Goal: Check status

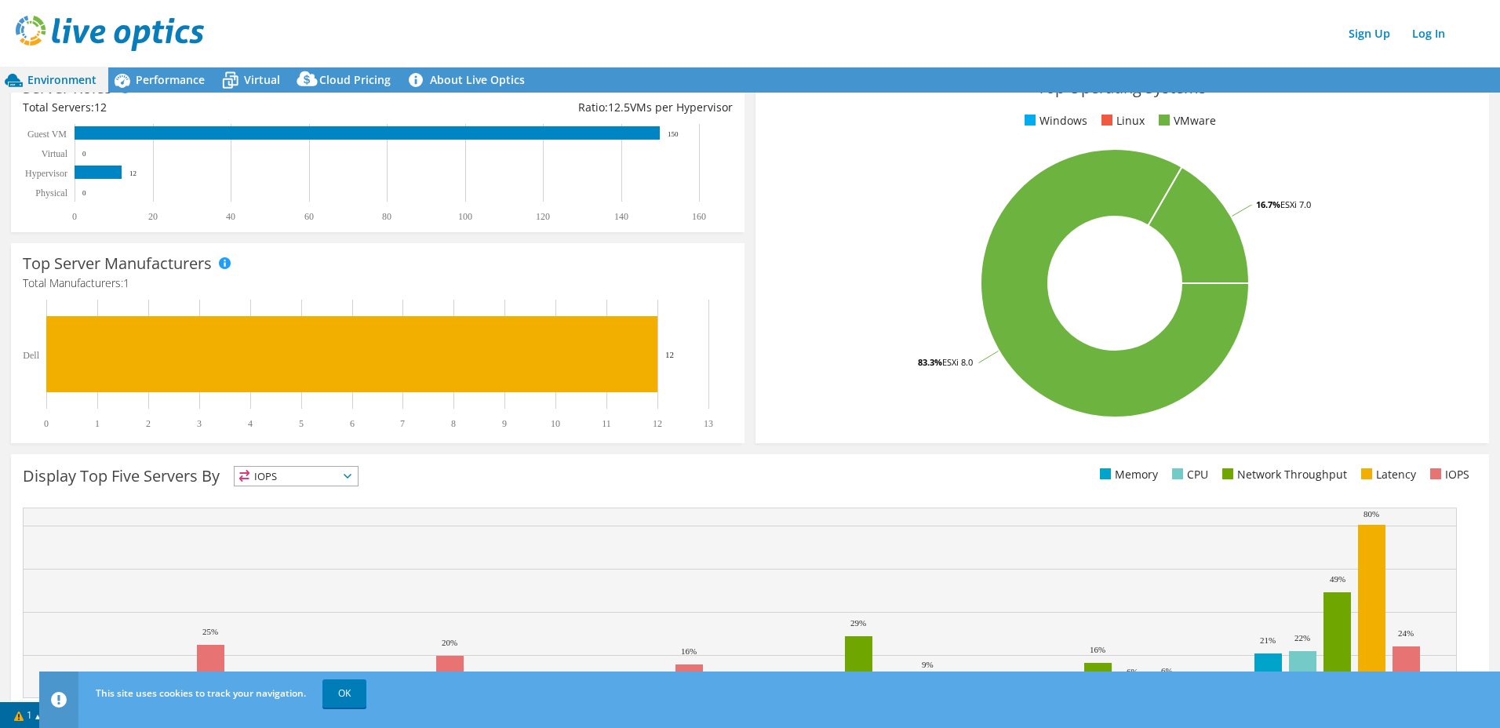
scroll to position [306, 0]
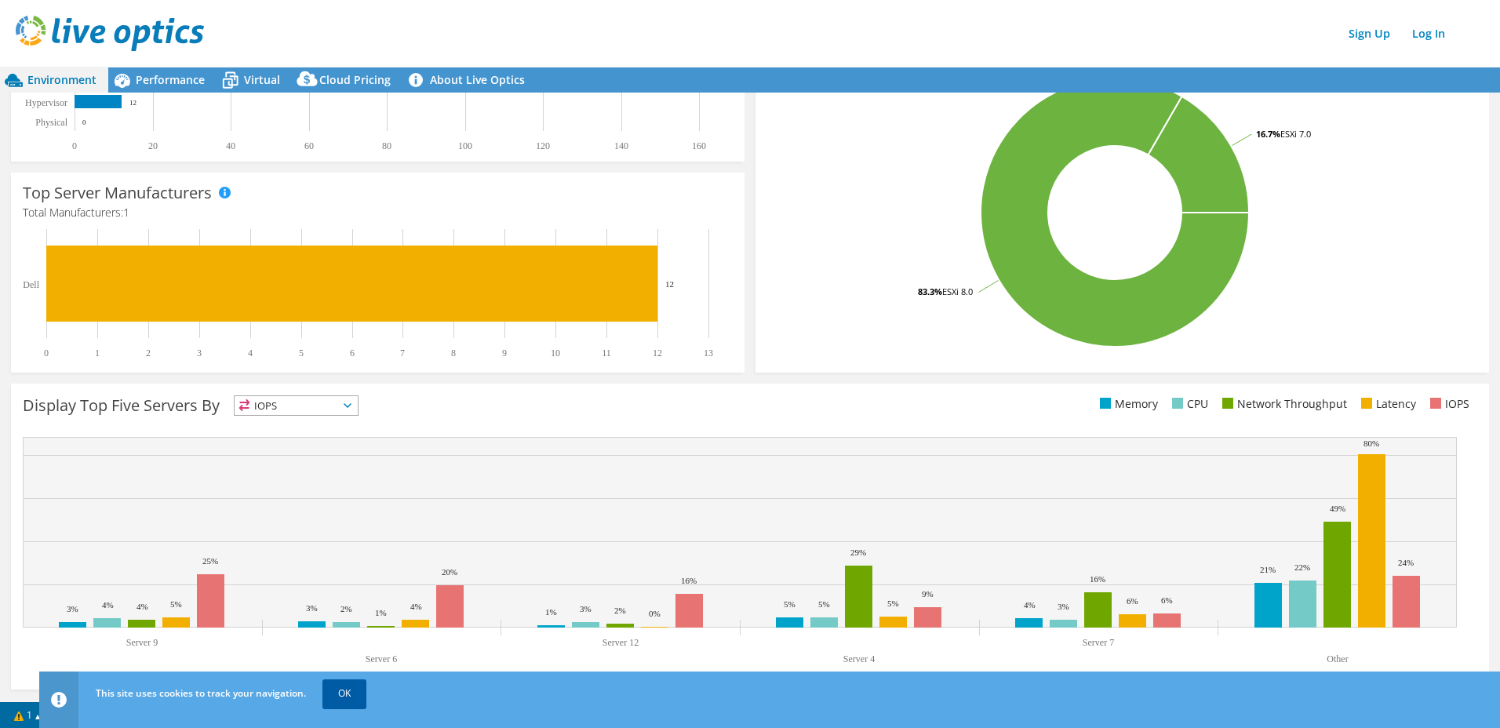
click at [341, 691] on link "OK" at bounding box center [344, 694] width 44 height 28
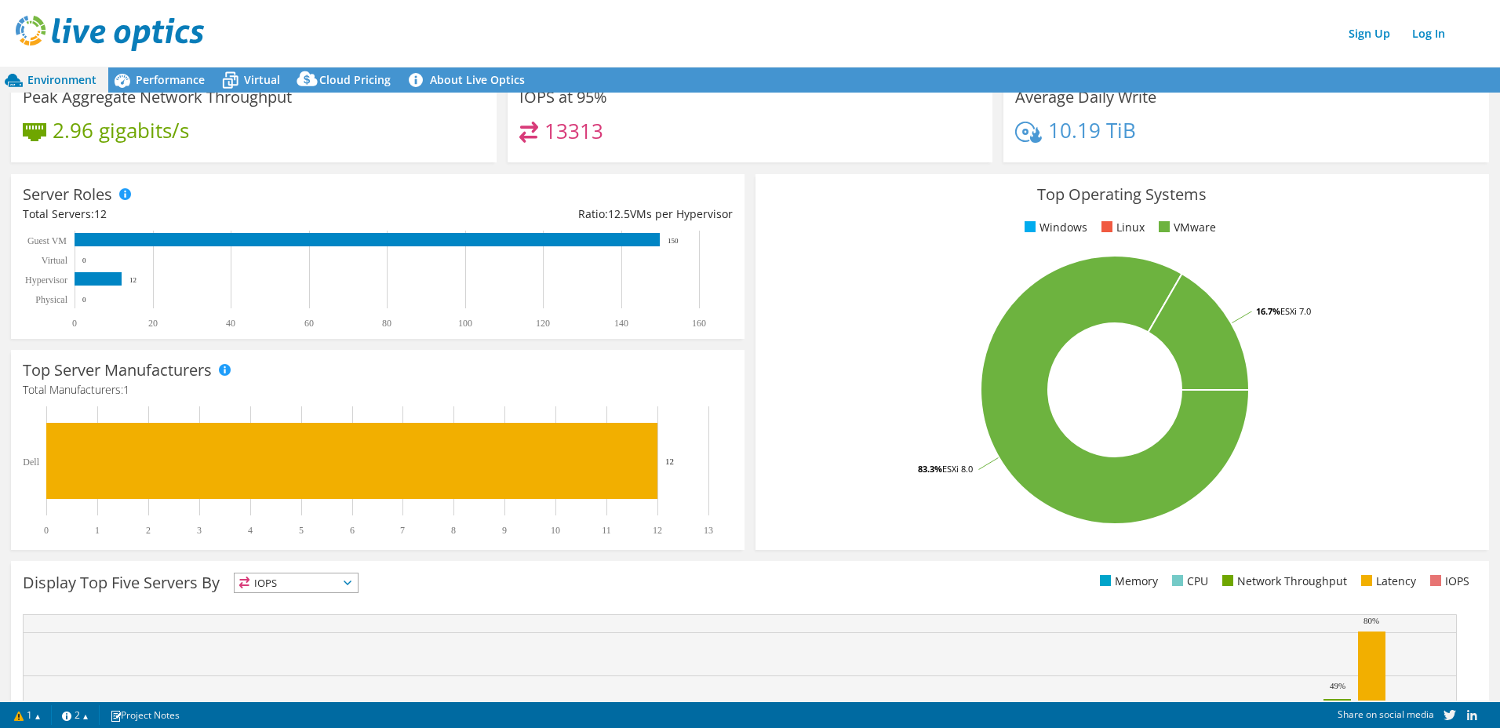
scroll to position [0, 0]
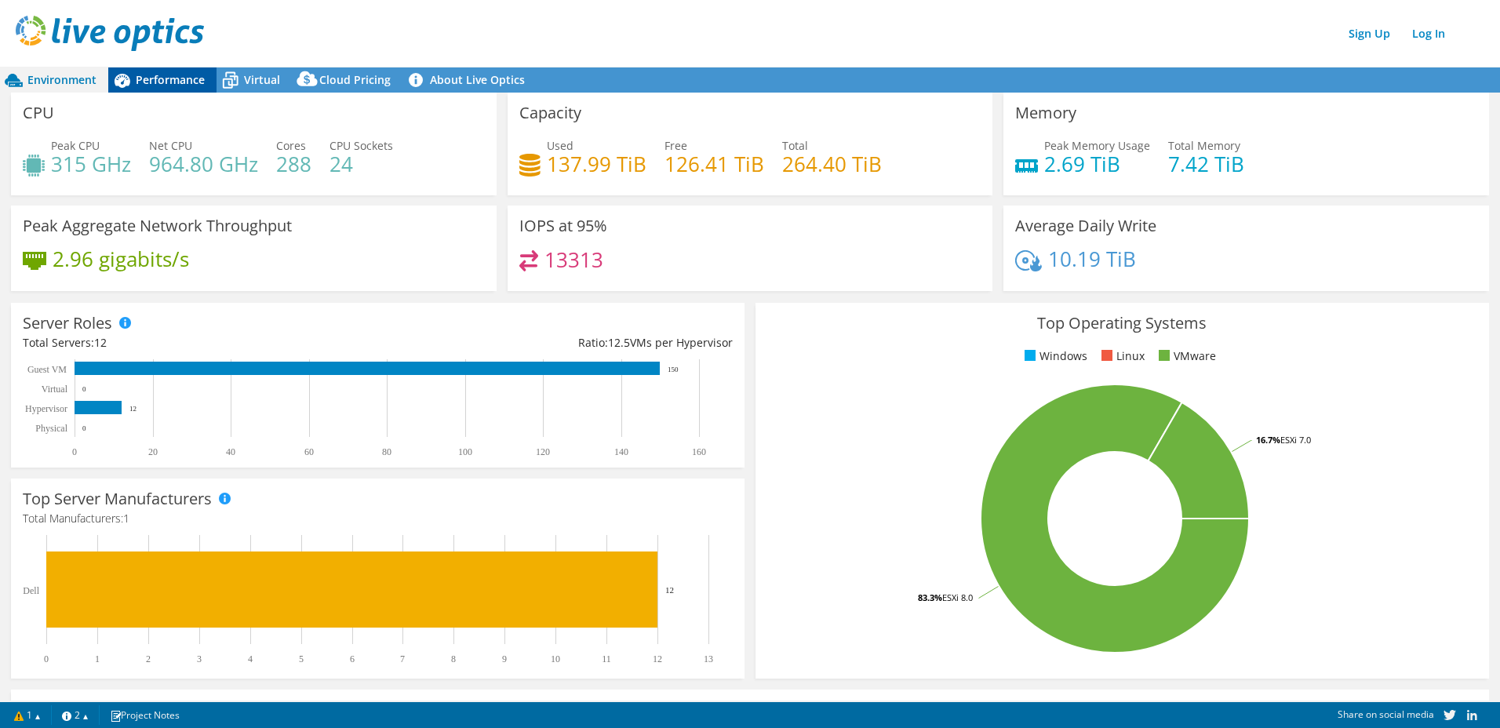
click at [179, 85] on span "Performance" at bounding box center [170, 79] width 69 height 15
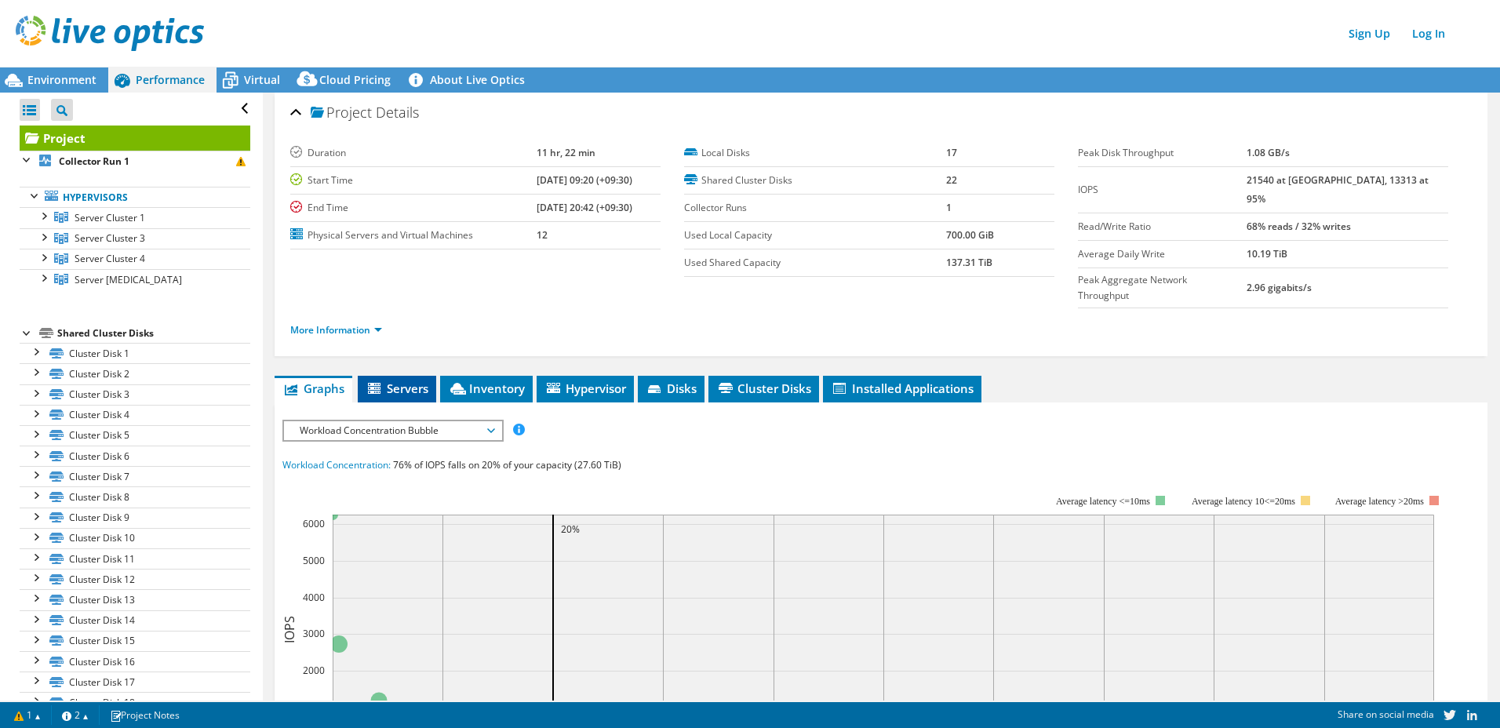
click at [386, 381] on span "Servers" at bounding box center [397, 389] width 63 height 16
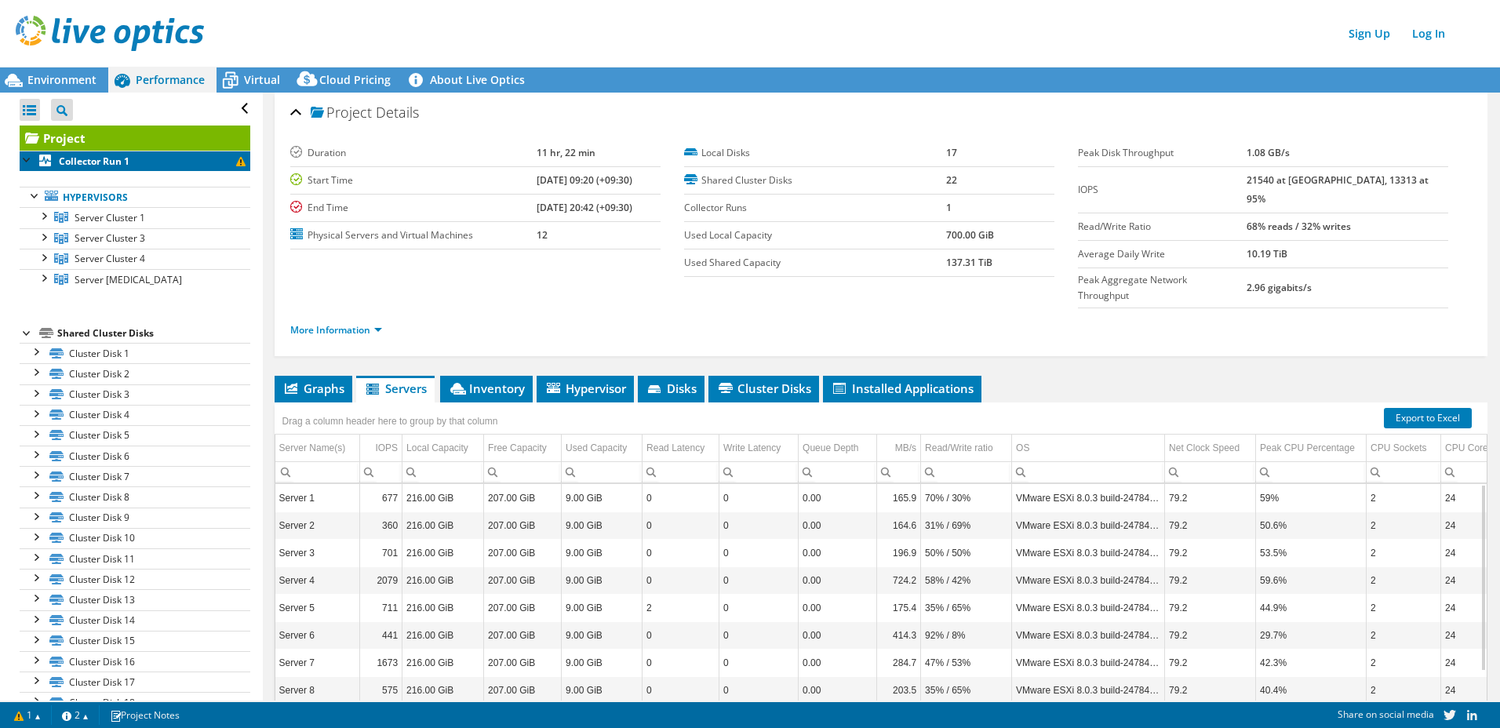
click at [236, 163] on span at bounding box center [240, 161] width 9 height 9
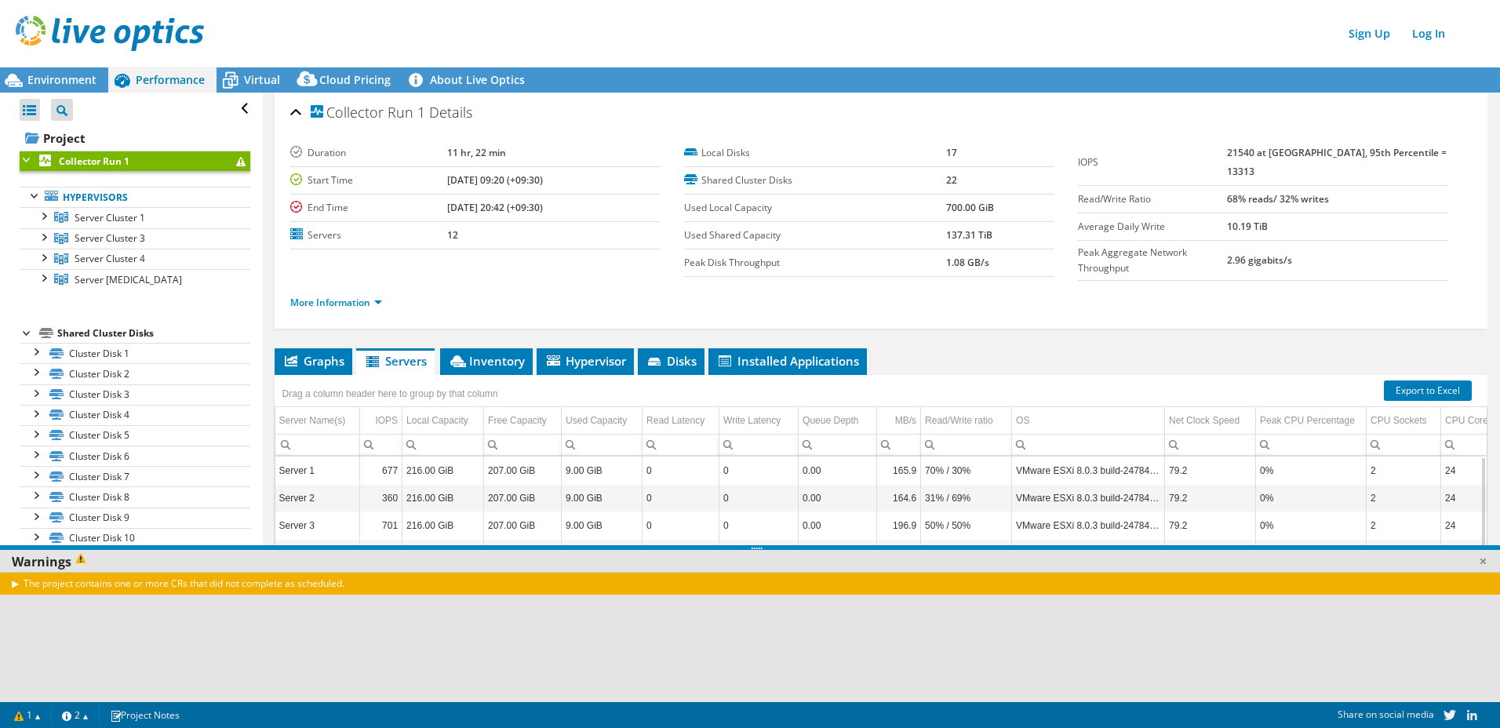
click at [11, 584] on div "The project contains one or more CRs that did not complete as scheduled." at bounding box center [756, 583] width 1513 height 23
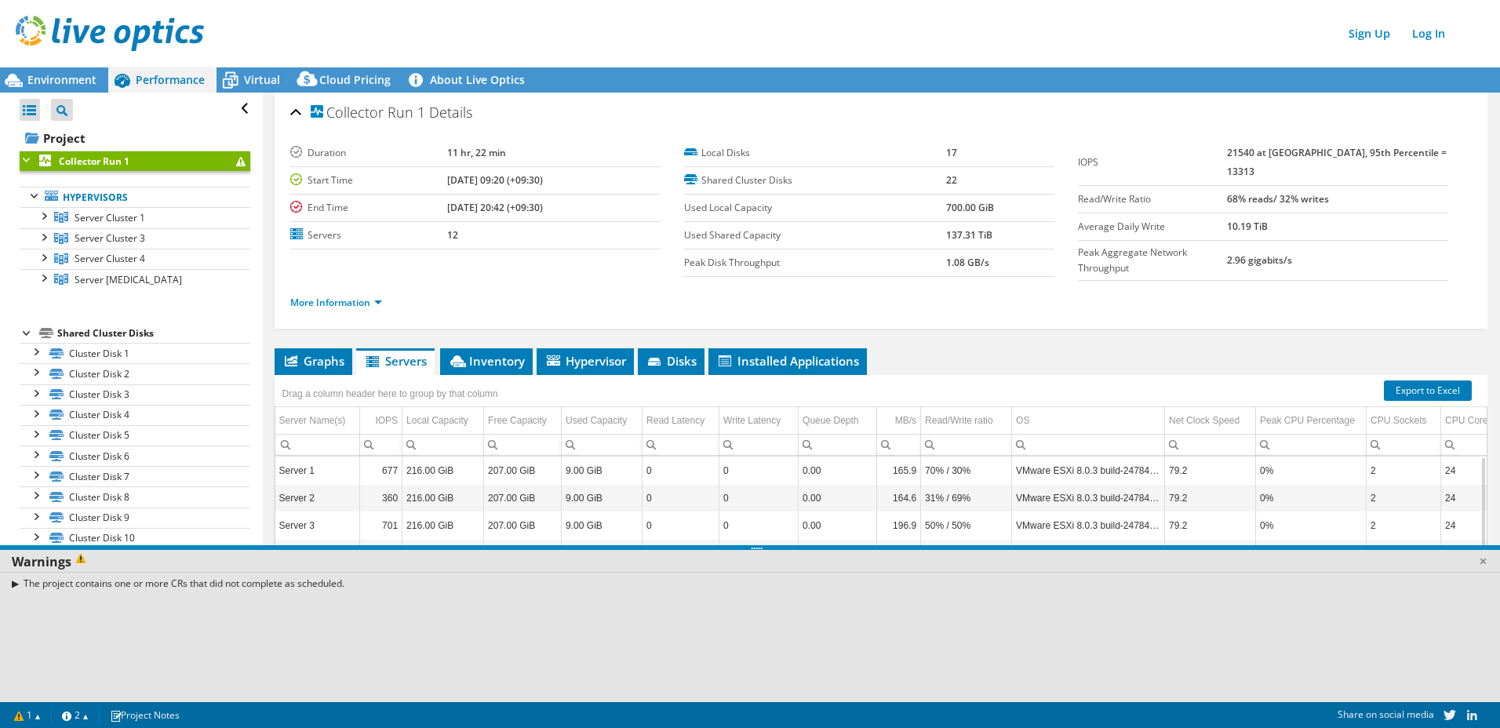
click at [24, 581] on div "The project contains one or more CRs that did not complete as scheduled." at bounding box center [756, 583] width 1513 height 23
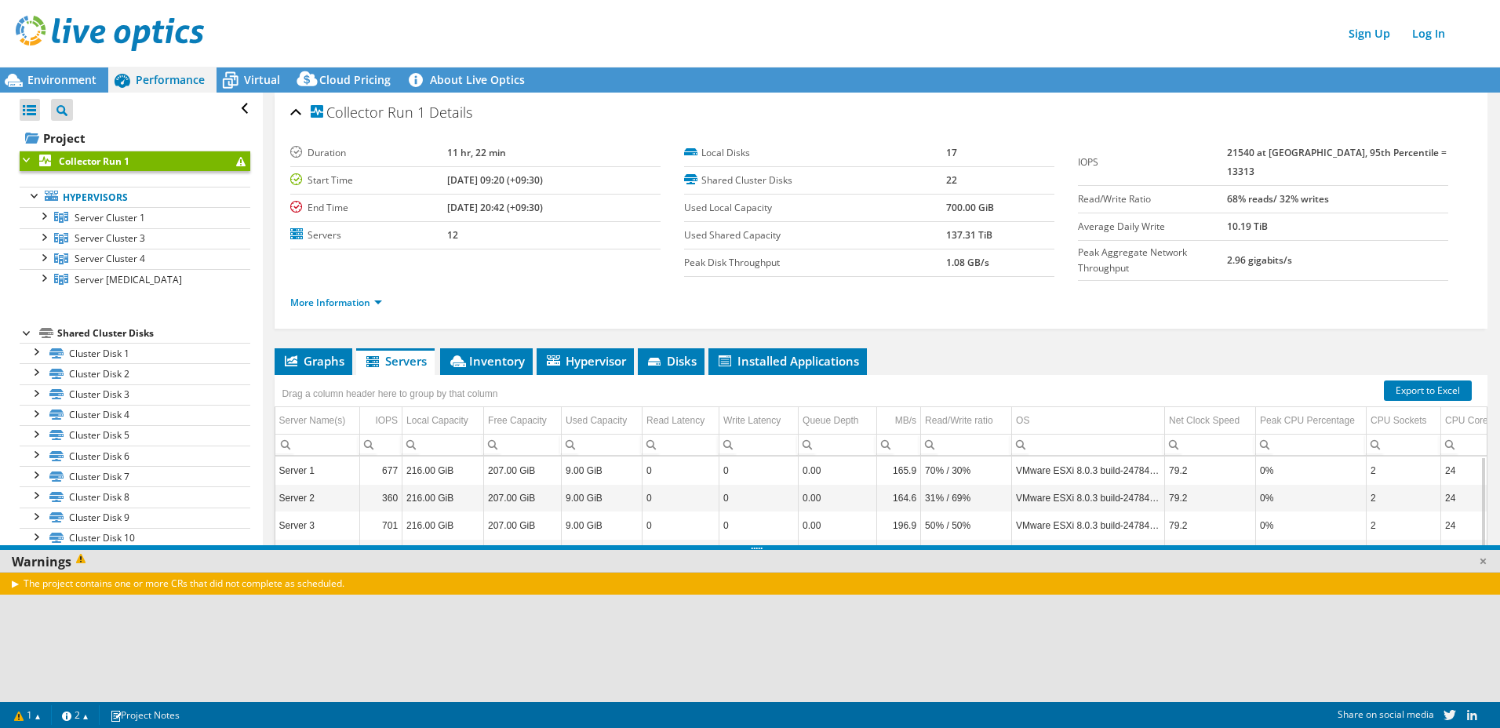
click at [12, 581] on div "The project contains one or more CRs that did not complete as scheduled." at bounding box center [756, 583] width 1513 height 23
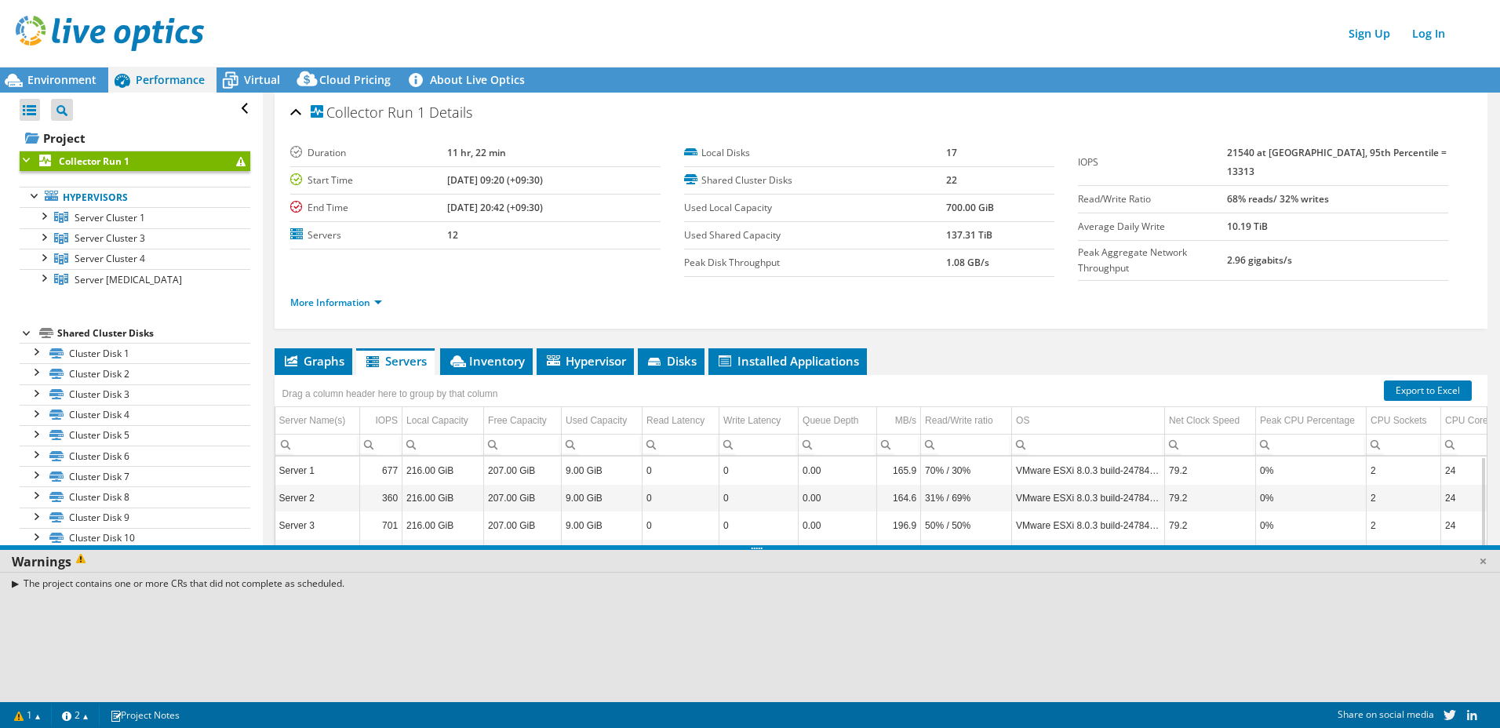
click at [12, 583] on div "The project contains one or more CRs that did not complete as scheduled." at bounding box center [756, 583] width 1513 height 23
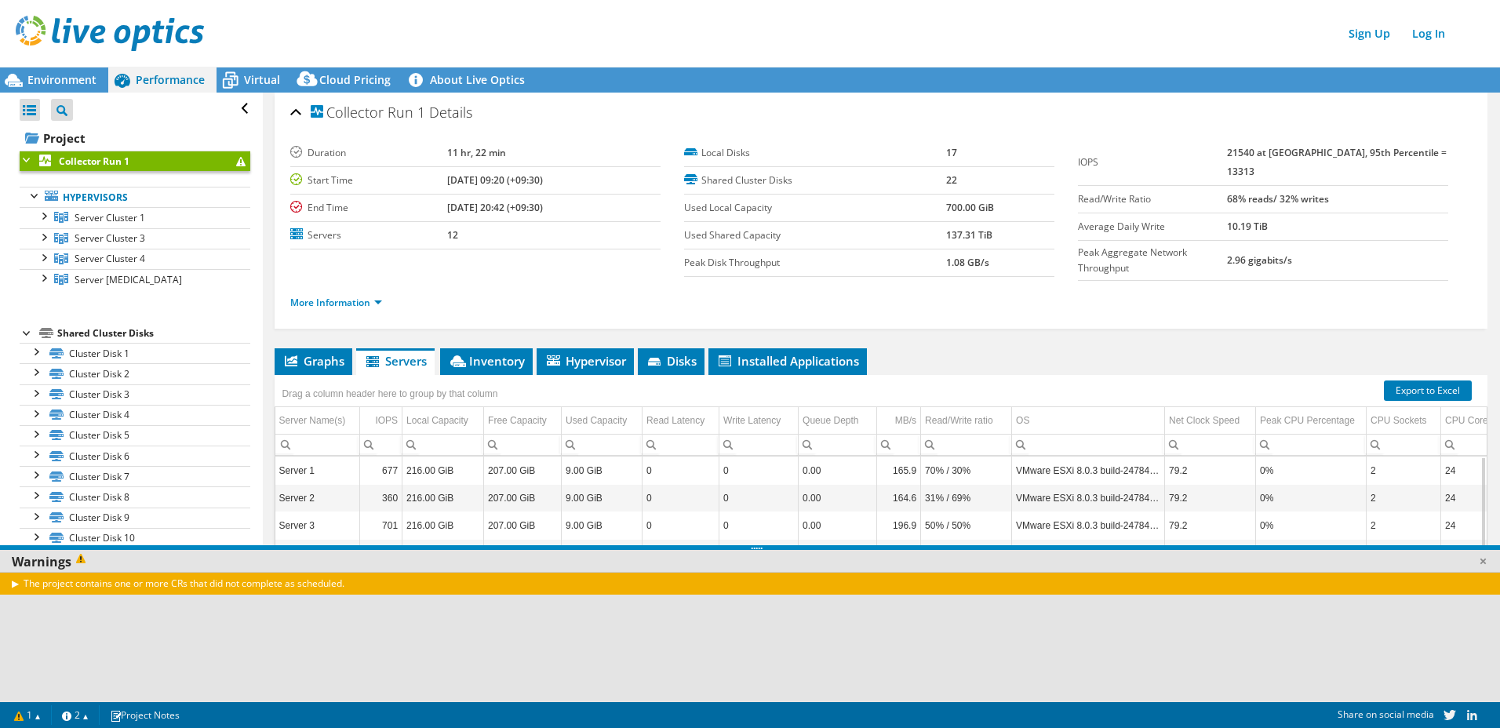
click at [87, 588] on div "The project contains one or more CRs that did not complete as scheduled." at bounding box center [756, 583] width 1513 height 23
click at [38, 720] on link "1" at bounding box center [27, 715] width 49 height 20
click at [94, 713] on link "2" at bounding box center [75, 715] width 49 height 20
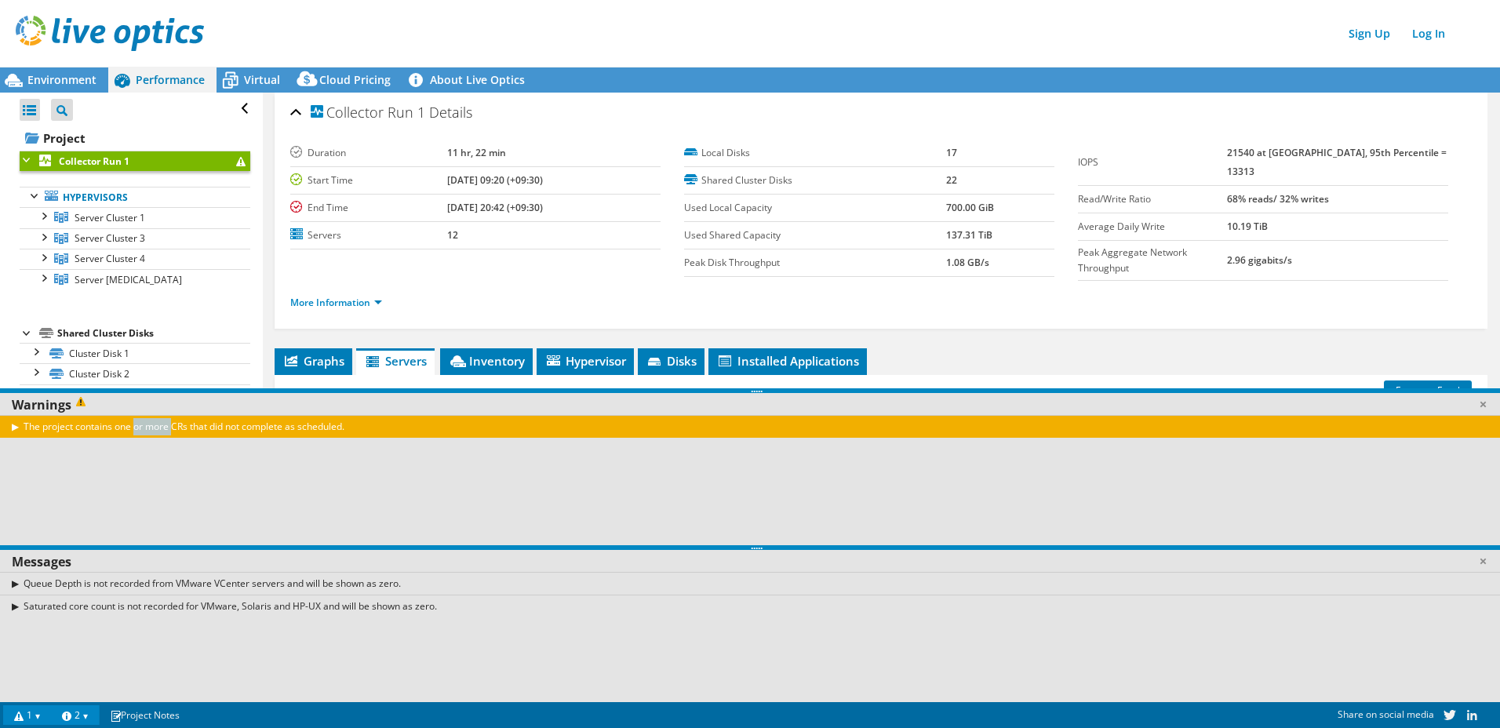
click at [94, 713] on link "2" at bounding box center [75, 715] width 49 height 20
